Goal: Task Accomplishment & Management: Manage account settings

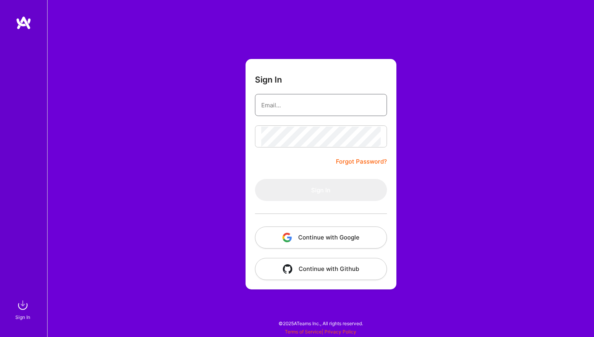
click at [290, 101] on input "email" at bounding box center [320, 105] width 119 height 20
type input "[PERSON_NAME][EMAIL_ADDRESS][PERSON_NAME][DOMAIN_NAME]"
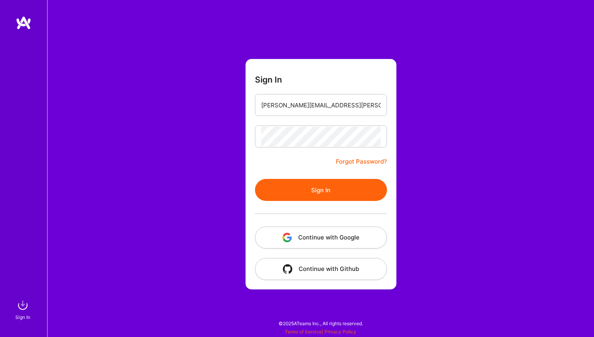
click at [340, 173] on form "Sign In [PERSON_NAME][EMAIL_ADDRESS][PERSON_NAME][DOMAIN_NAME] Forgot Password?…" at bounding box center [320, 174] width 151 height 230
click at [340, 193] on button "Sign In" at bounding box center [321, 190] width 132 height 22
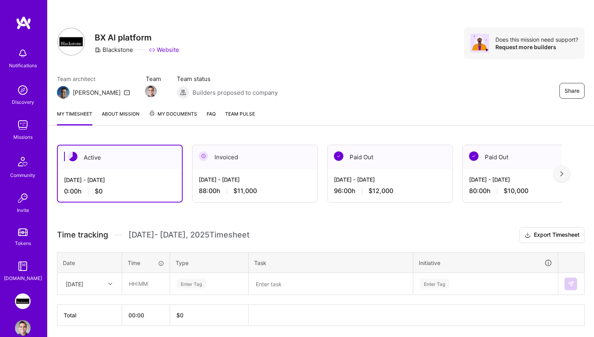
click at [238, 215] on div "Active [DATE] - [DATE] 0:00 h $0 Invoiced [DATE] - [DATE] 88:00 h $11,000 Paid …" at bounding box center [321, 249] width 546 height 229
click at [115, 172] on div "[DATE] - [DATE] 0:00 h $0" at bounding box center [120, 185] width 124 height 32
click at [125, 179] on div "[DATE] - [DATE]" at bounding box center [120, 180] width 112 height 8
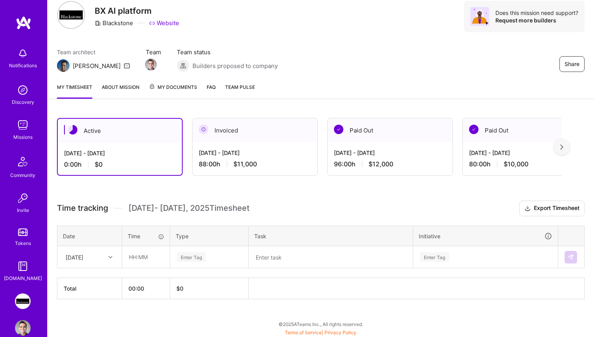
scroll to position [27, 0]
click at [112, 256] on icon at bounding box center [110, 257] width 4 height 4
click at [148, 182] on div "Active [DATE] - [DATE] 0:00 h $0 Invoiced [DATE] - [DATE] 88:00 h $11,000 Paid …" at bounding box center [321, 222] width 546 height 229
